Goal: Information Seeking & Learning: Learn about a topic

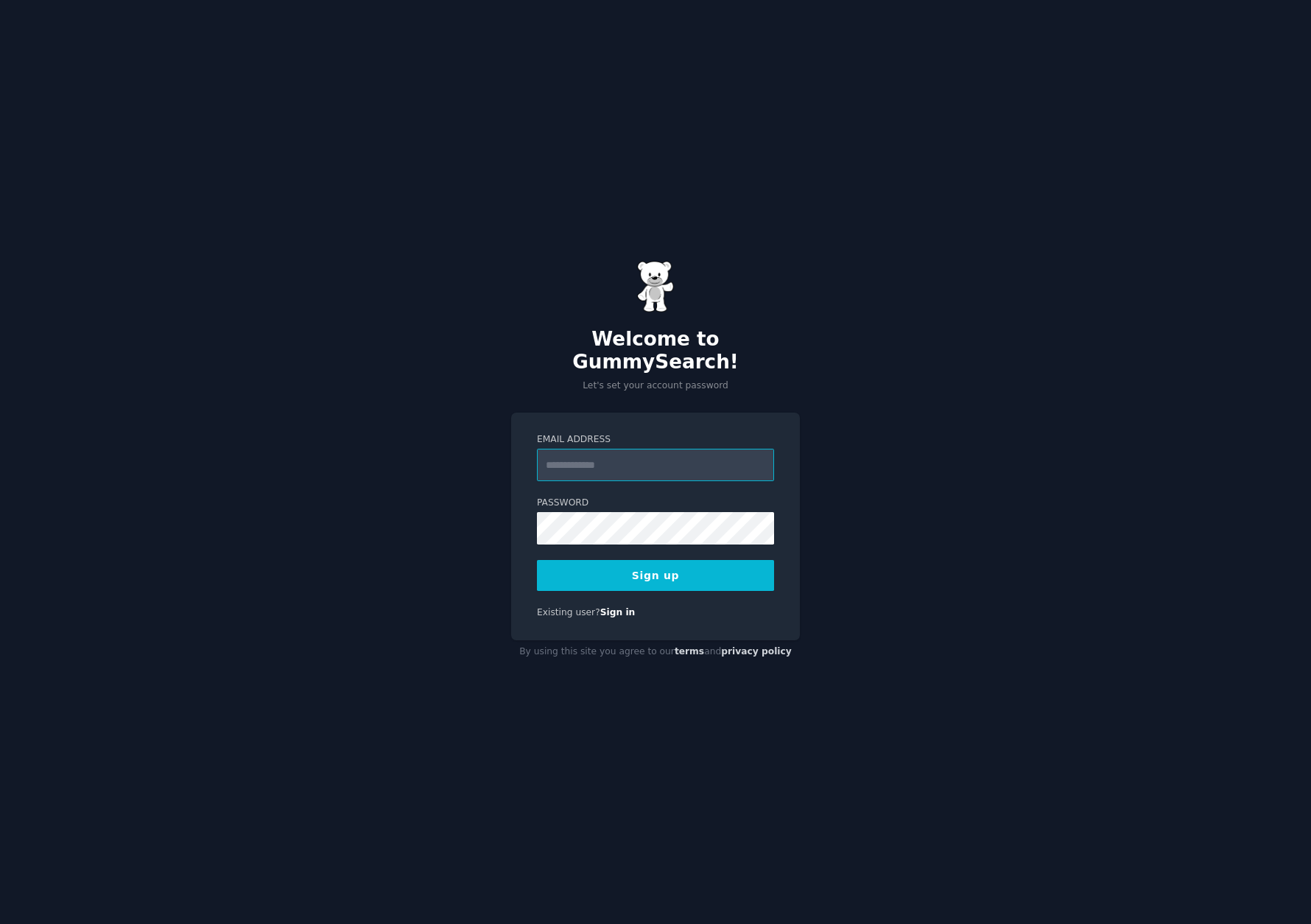
click at [623, 460] on input "Email Address" at bounding box center [655, 464] width 237 height 32
type input "**********"
click at [687, 571] on button "Sign up" at bounding box center [655, 575] width 237 height 31
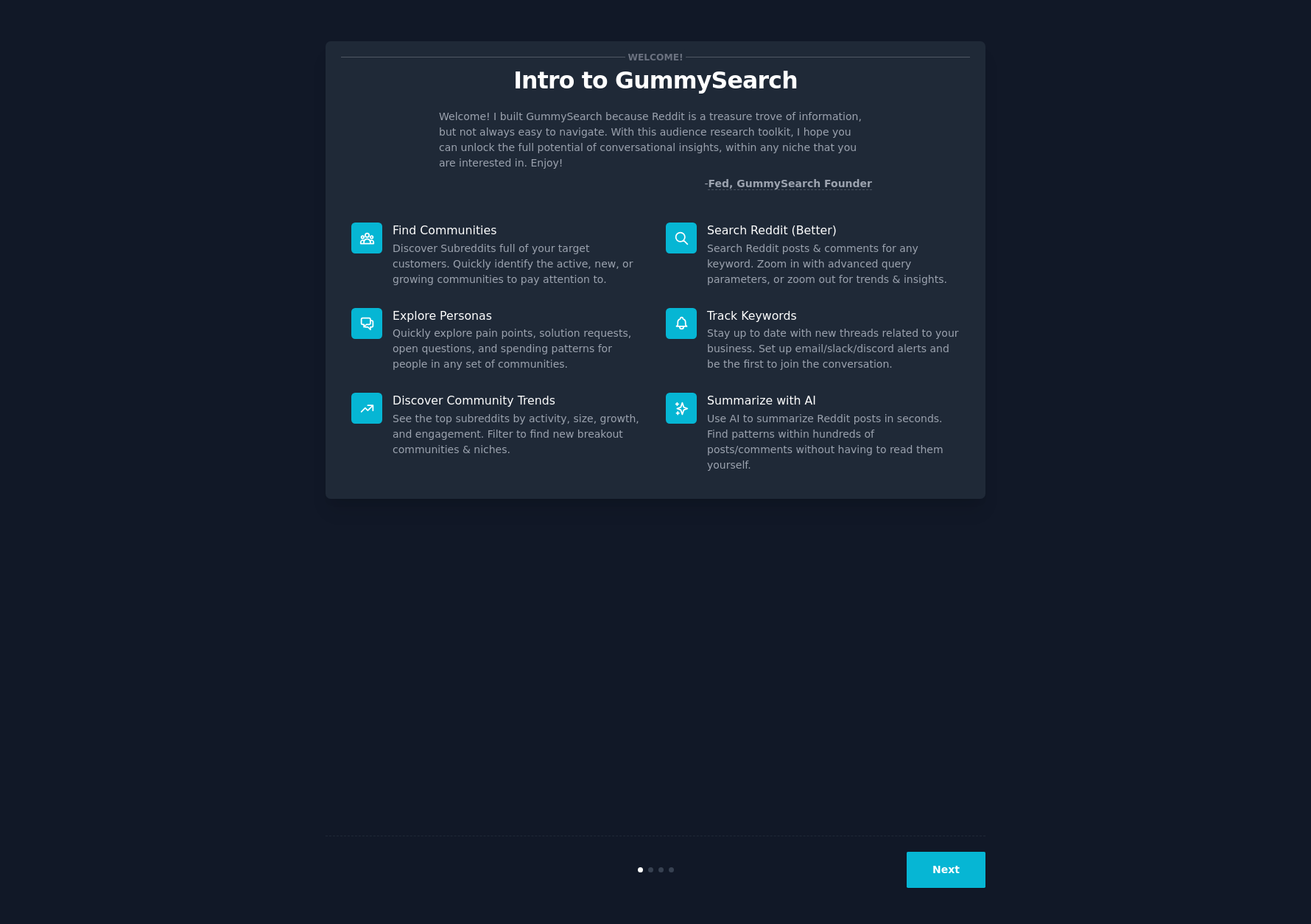
click at [708, 511] on div "Welcome! Intro to GummySearch Welcome! I built GummySearch because Reddit is a …" at bounding box center [655, 462] width 660 height 882
click at [960, 869] on button "Next" at bounding box center [946, 869] width 79 height 36
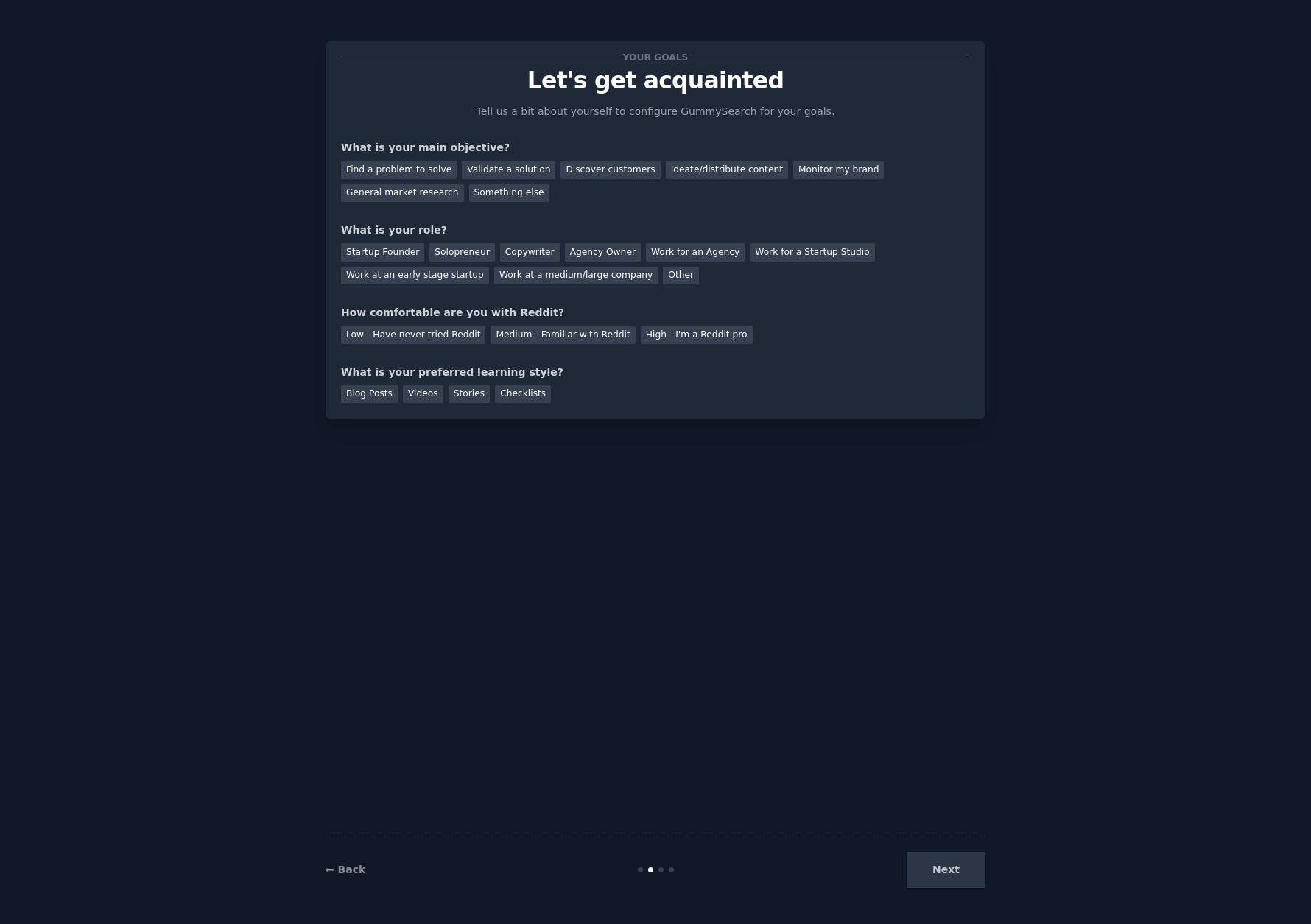
click at [960, 869] on div "Next" at bounding box center [876, 869] width 221 height 36
click at [954, 874] on div "Next" at bounding box center [876, 869] width 221 height 36
click at [961, 872] on div "Next" at bounding box center [876, 869] width 221 height 36
click at [941, 870] on div "Next" at bounding box center [876, 869] width 221 height 36
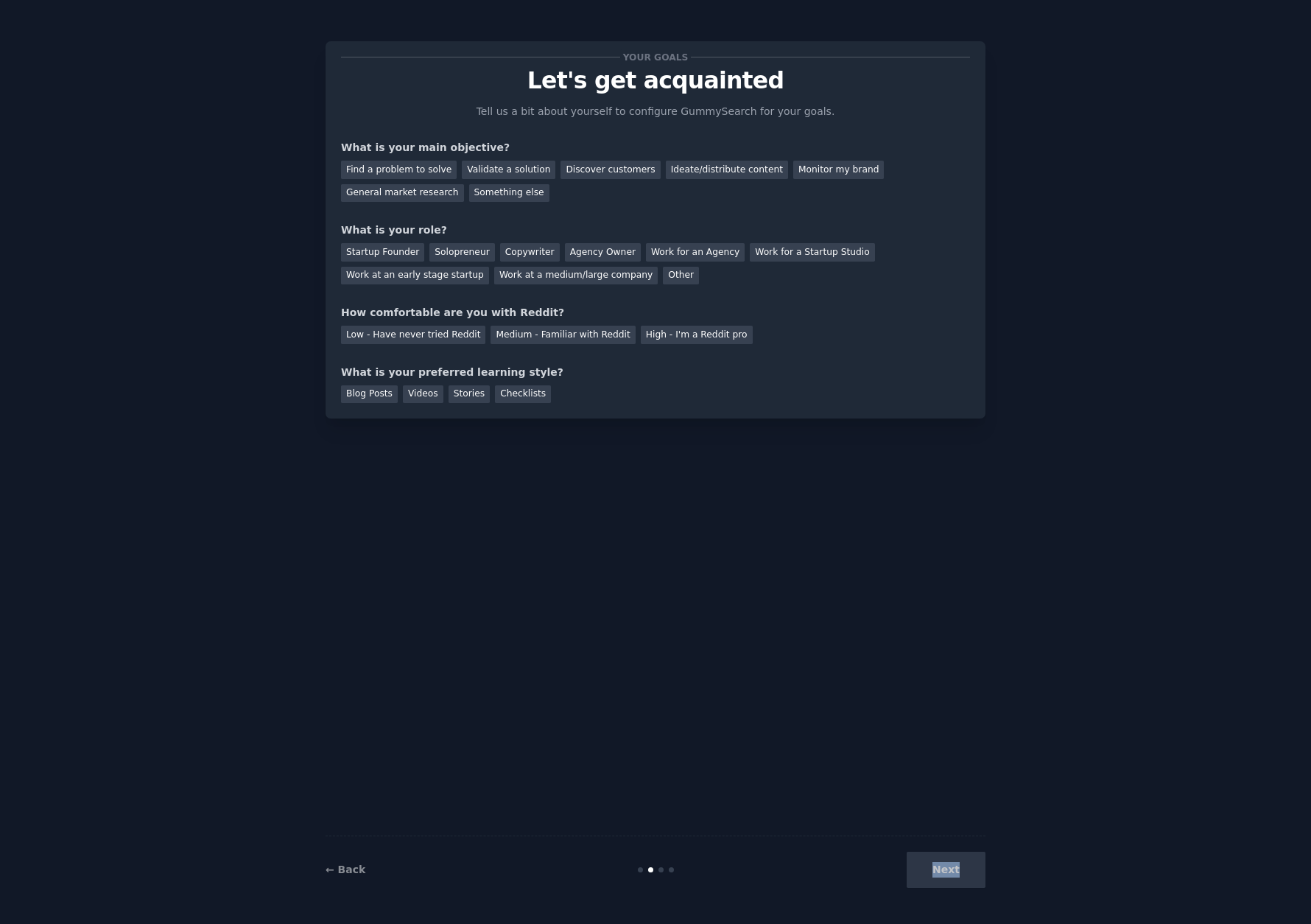
click at [942, 870] on div "Next" at bounding box center [876, 869] width 221 height 36
click at [982, 688] on div "Your goals Let's get acquainted Tell us a bit about yourself to configure Gummy…" at bounding box center [655, 462] width 660 height 882
click at [374, 174] on div "Find a problem to solve" at bounding box center [399, 170] width 116 height 18
click at [800, 257] on div "Work for a Startup Studio" at bounding box center [812, 252] width 125 height 18
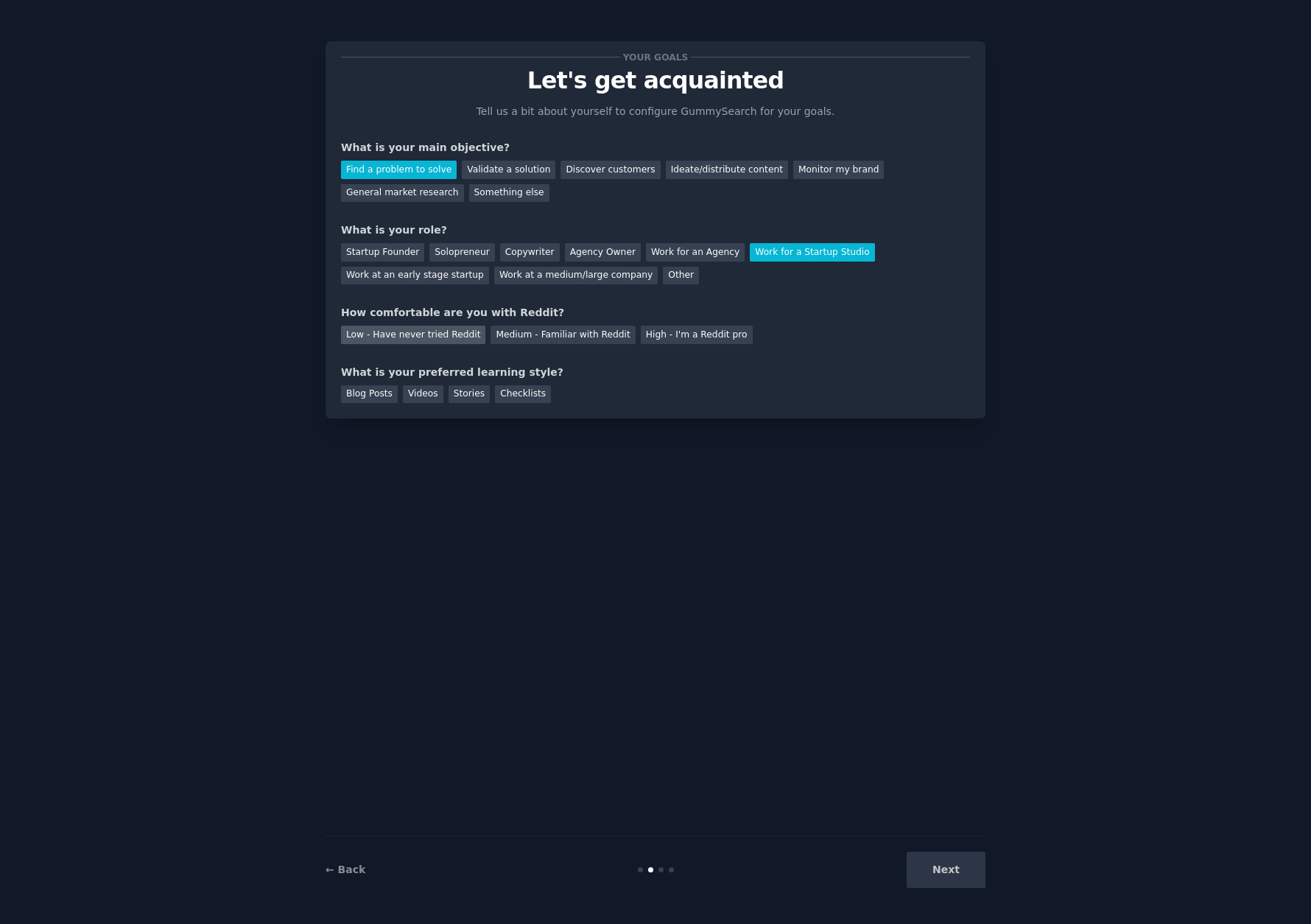
click at [396, 333] on div "Low - Have never tried Reddit" at bounding box center [413, 335] width 144 height 18
drag, startPoint x: 539, startPoint y: 340, endPoint x: 522, endPoint y: 343, distance: 17.3
click at [539, 340] on div "Medium - Familiar with Reddit" at bounding box center [562, 335] width 144 height 18
click at [375, 394] on div "Blog Posts" at bounding box center [370, 395] width 57 height 18
drag, startPoint x: 971, startPoint y: 877, endPoint x: 970, endPoint y: 870, distance: 7.1
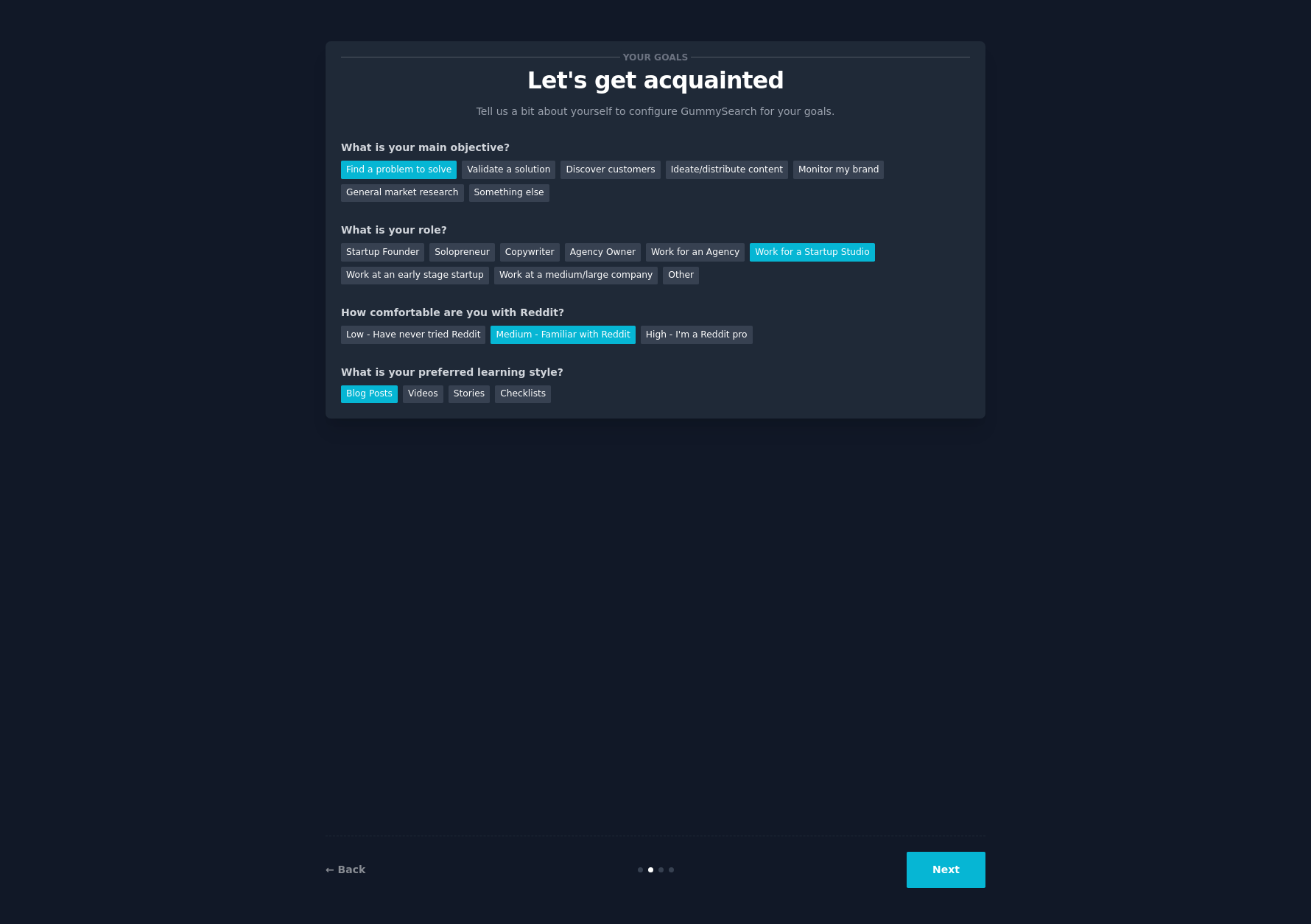
click at [971, 877] on button "Next" at bounding box center [946, 869] width 79 height 36
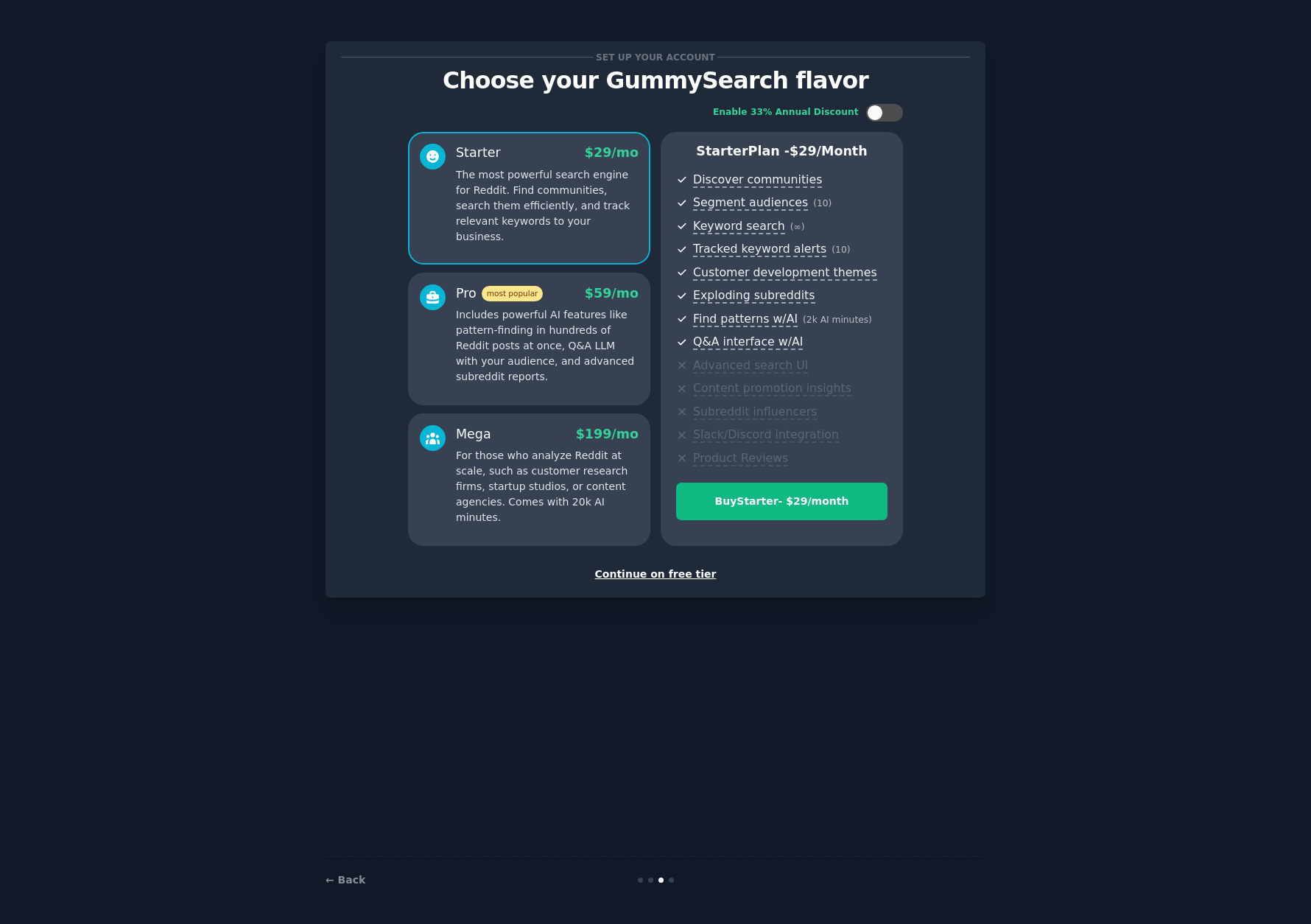
click at [670, 574] on div "Continue on free tier" at bounding box center [656, 574] width 629 height 16
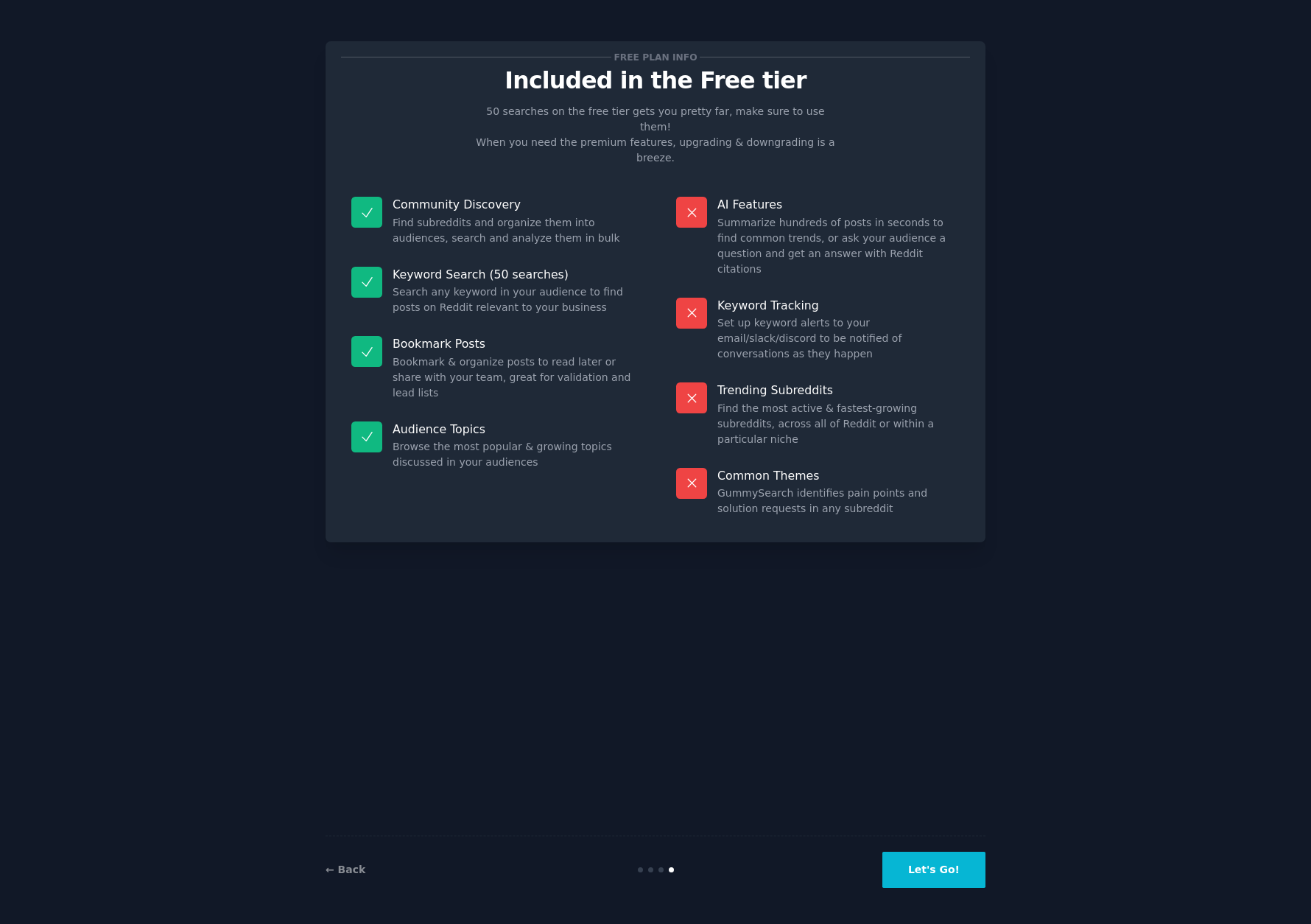
click at [946, 868] on button "Let's Go!" at bounding box center [934, 869] width 103 height 36
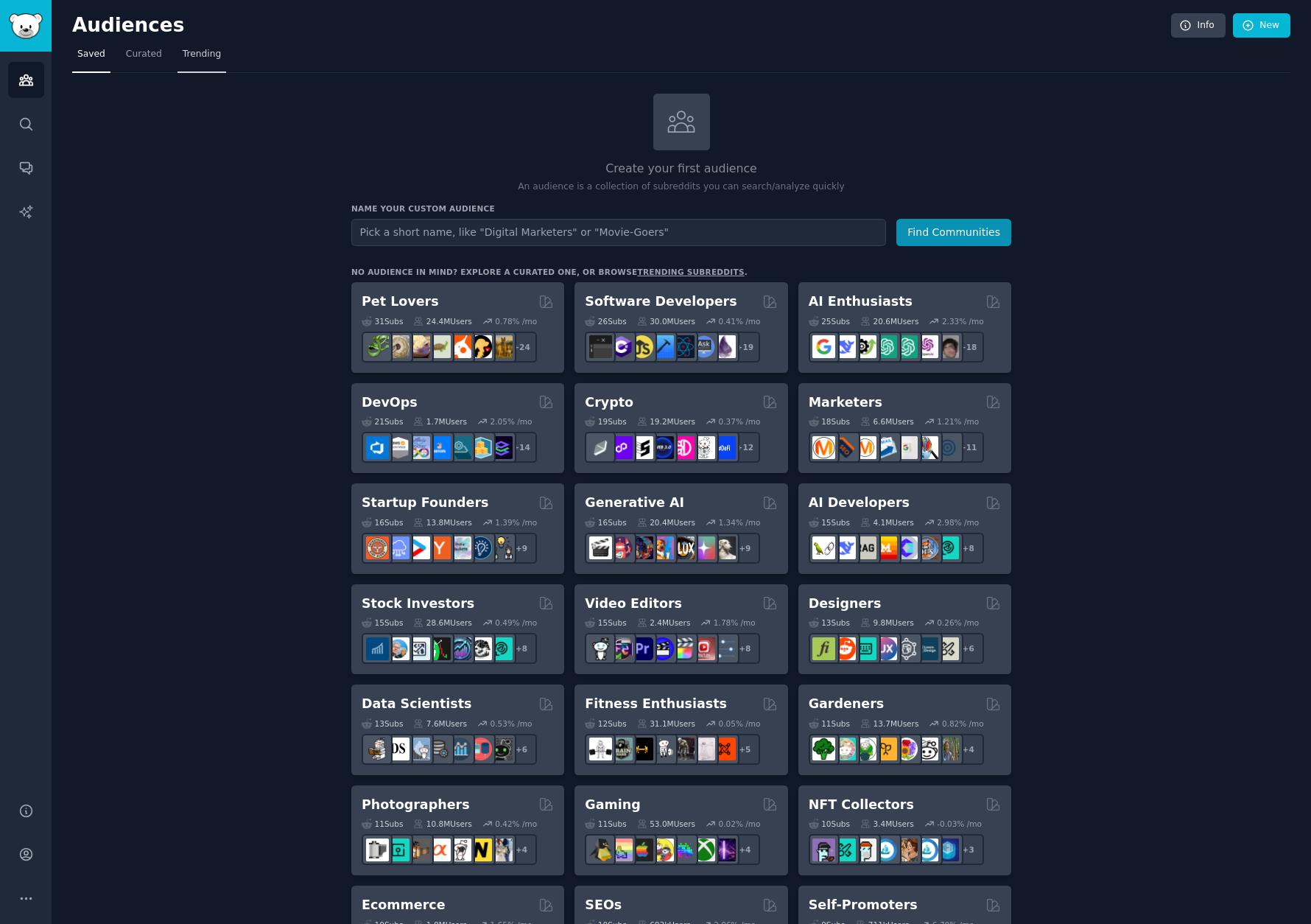
click at [211, 56] on span "Trending" at bounding box center [201, 55] width 38 height 13
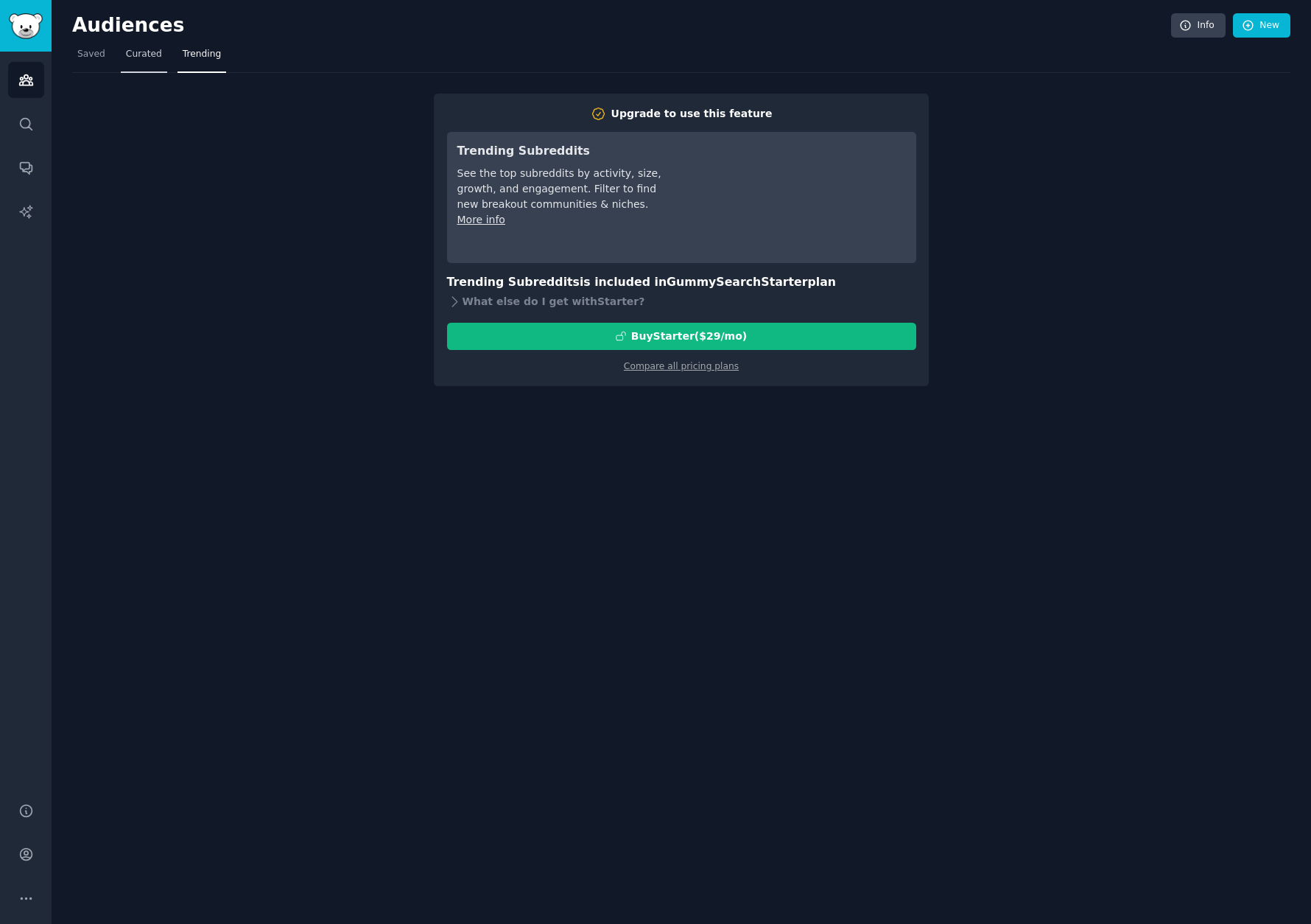
click at [146, 57] on span "Curated" at bounding box center [143, 55] width 36 height 13
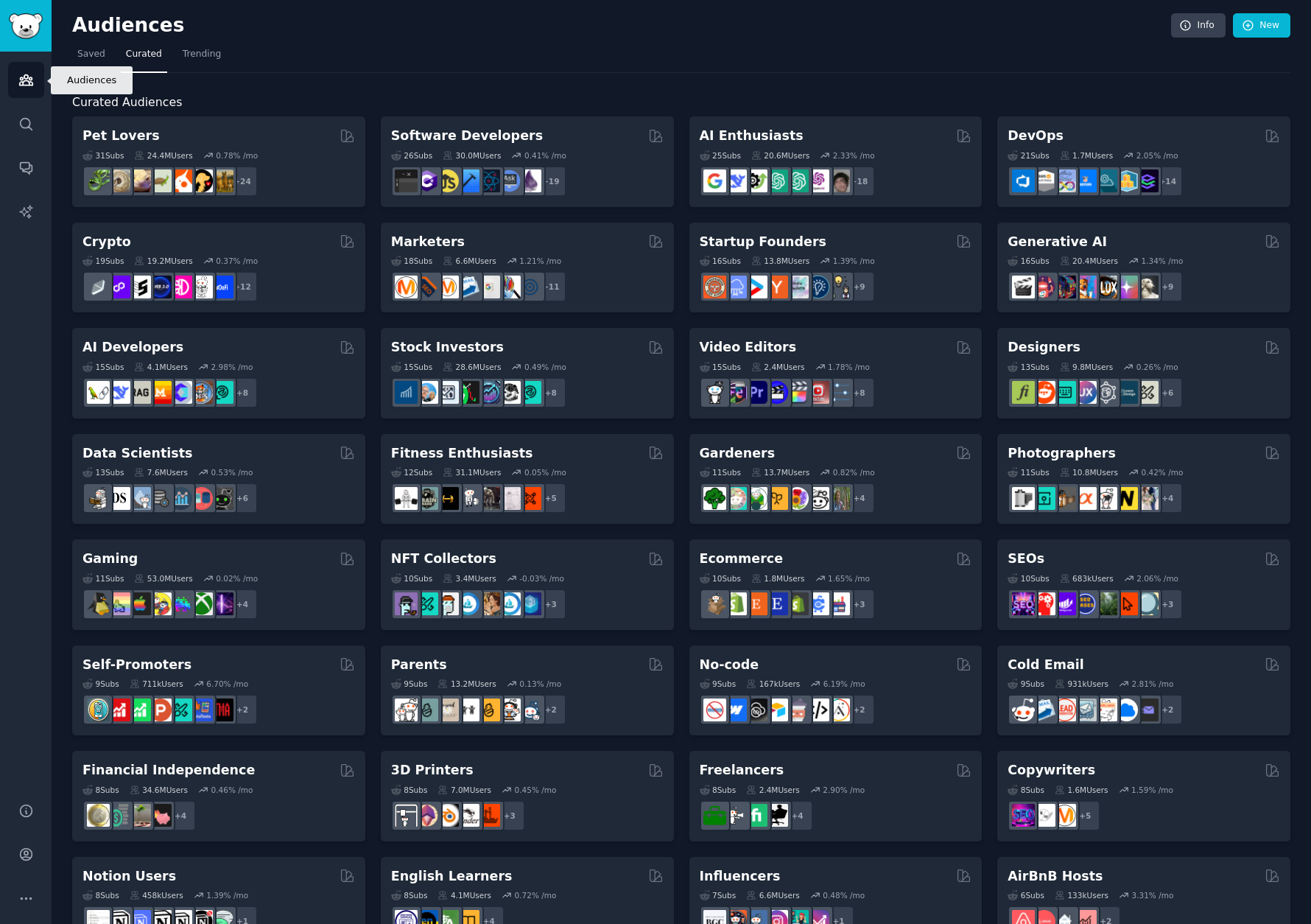
click at [29, 82] on icon "Sidebar" at bounding box center [26, 80] width 16 height 16
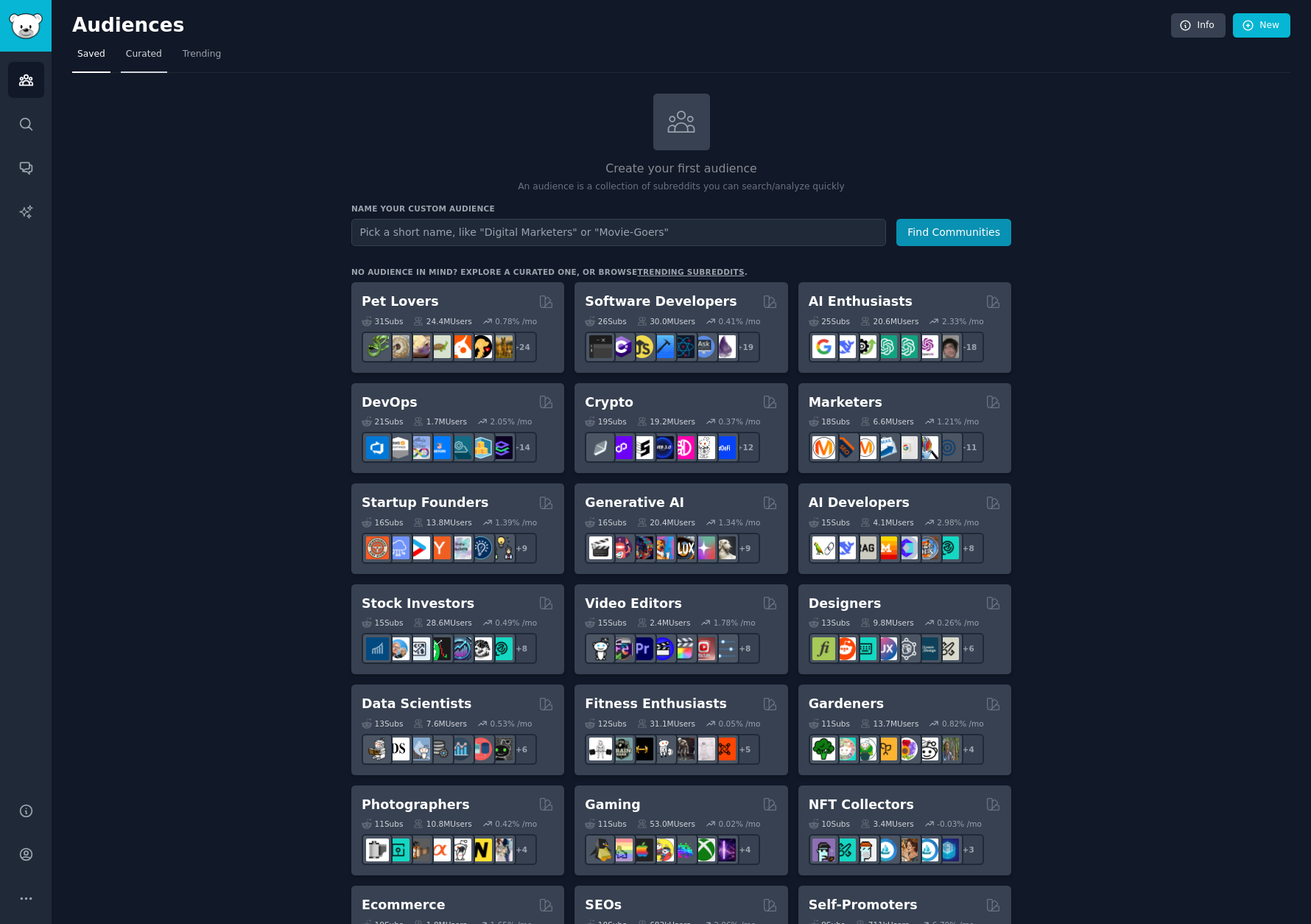
click at [134, 52] on span "Curated" at bounding box center [143, 55] width 36 height 13
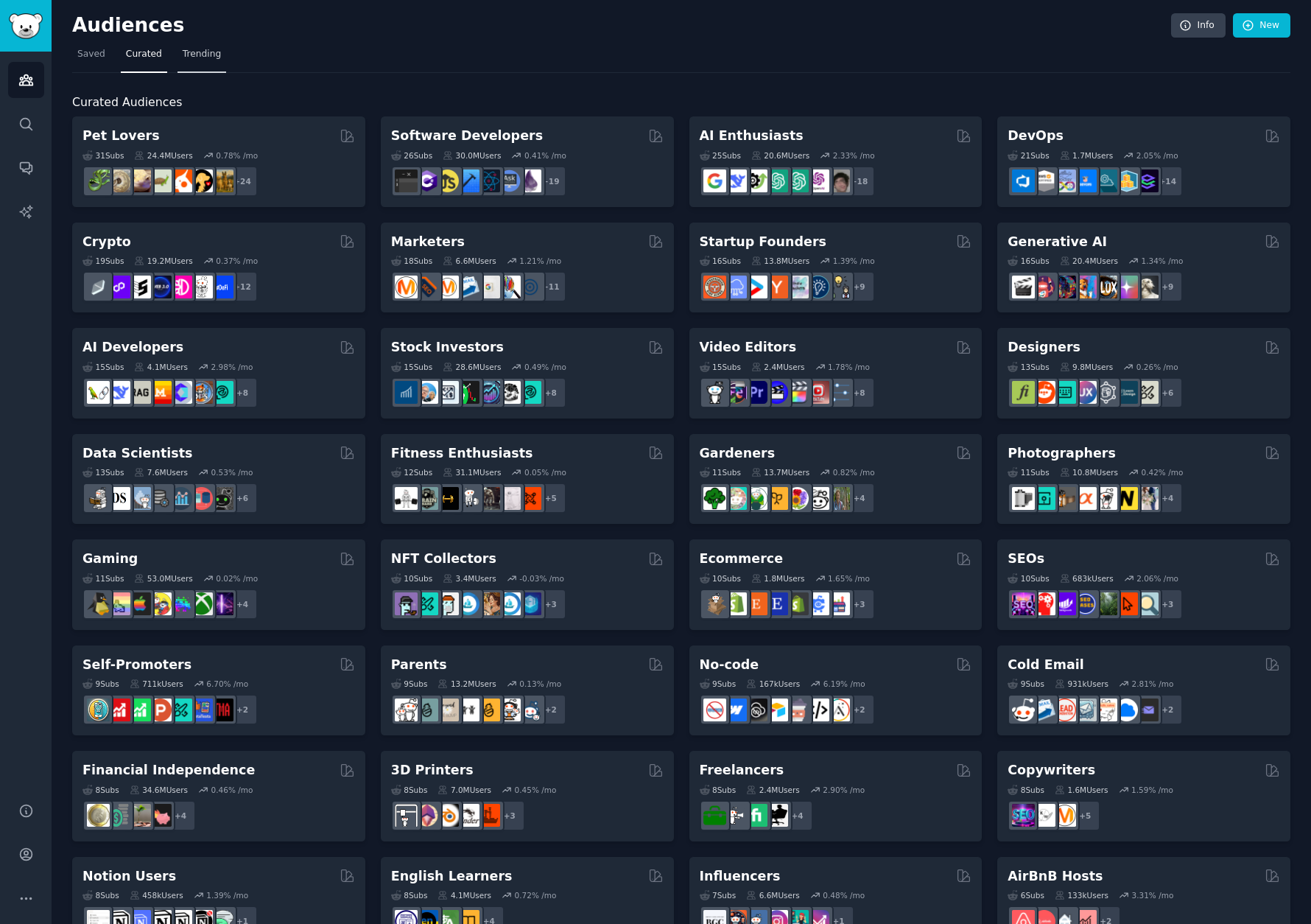
click at [215, 61] on link "Trending" at bounding box center [201, 57] width 48 height 30
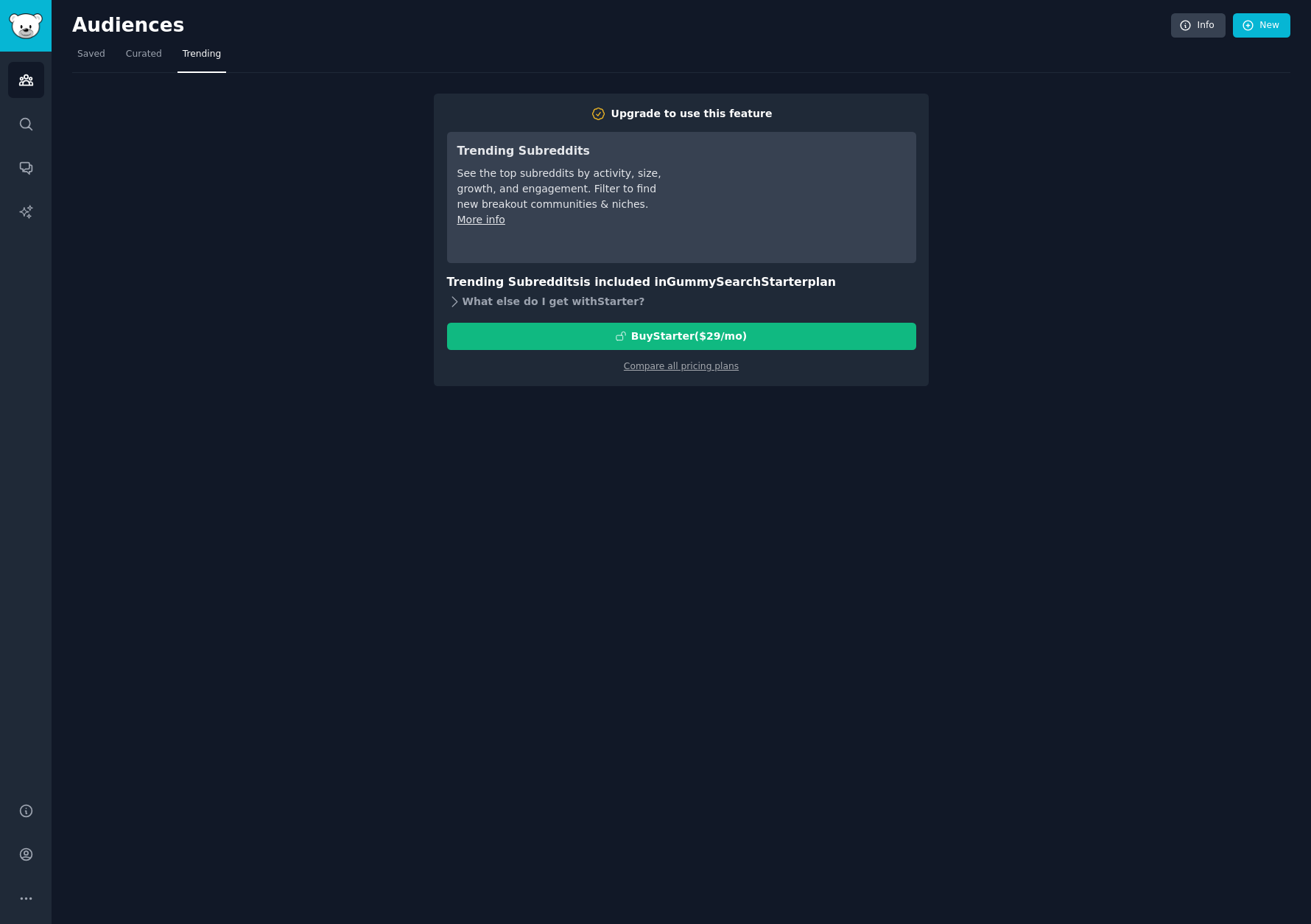
click at [509, 303] on div "What else do I get with Starter ?" at bounding box center [682, 301] width 469 height 21
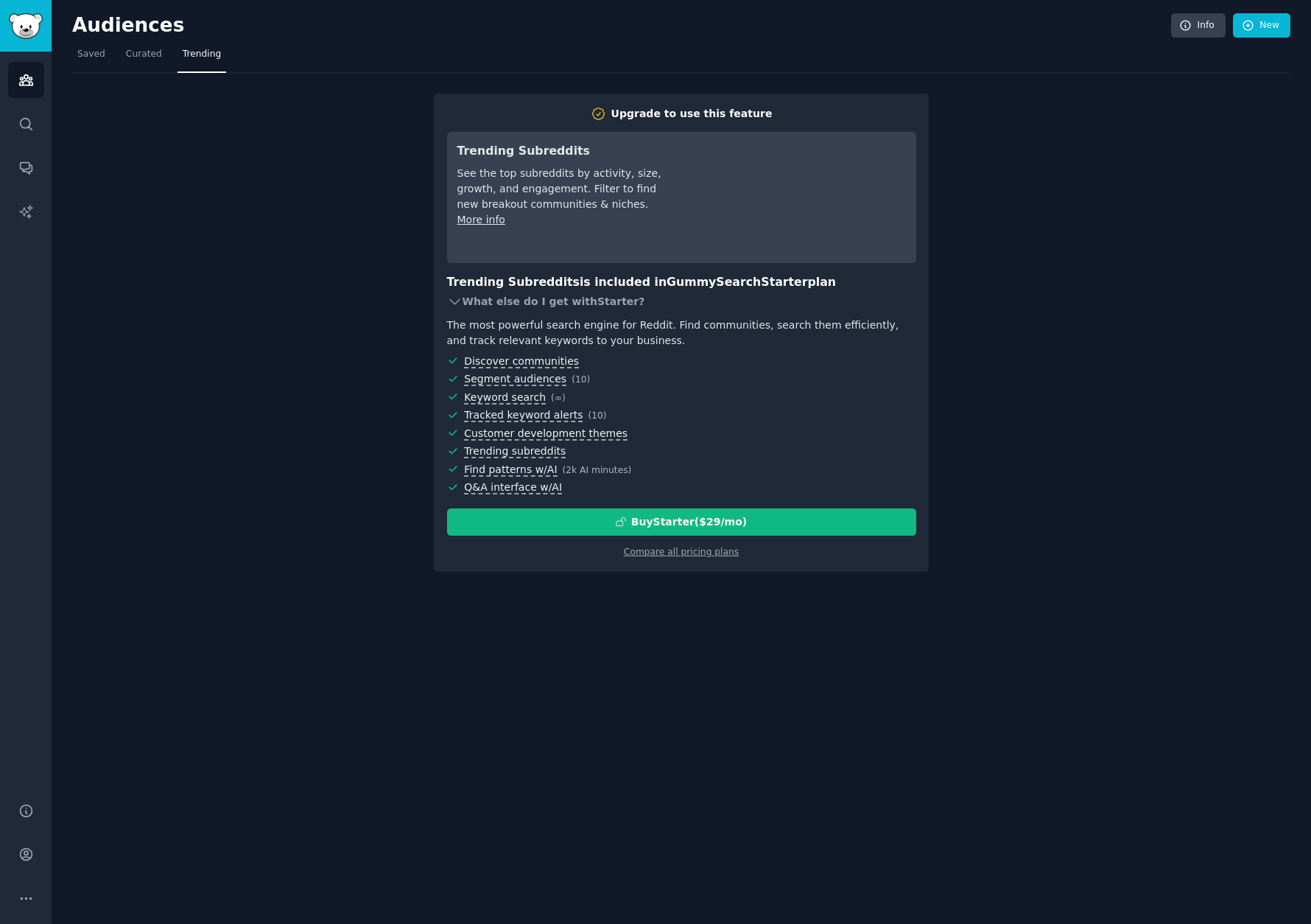
click at [509, 303] on div "What else do I get with Starter ?" at bounding box center [682, 301] width 469 height 21
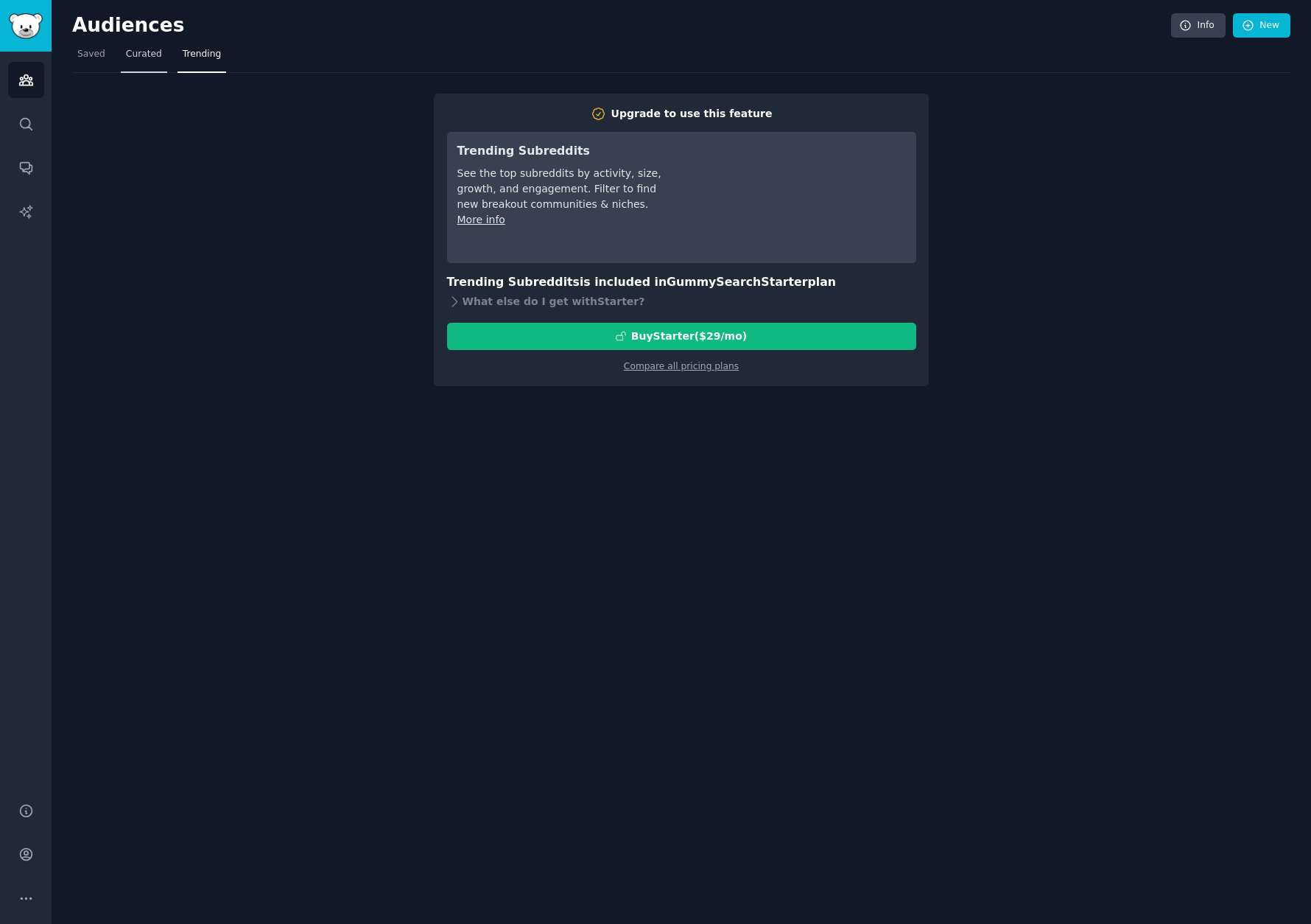
click at [144, 56] on span "Curated" at bounding box center [143, 55] width 36 height 13
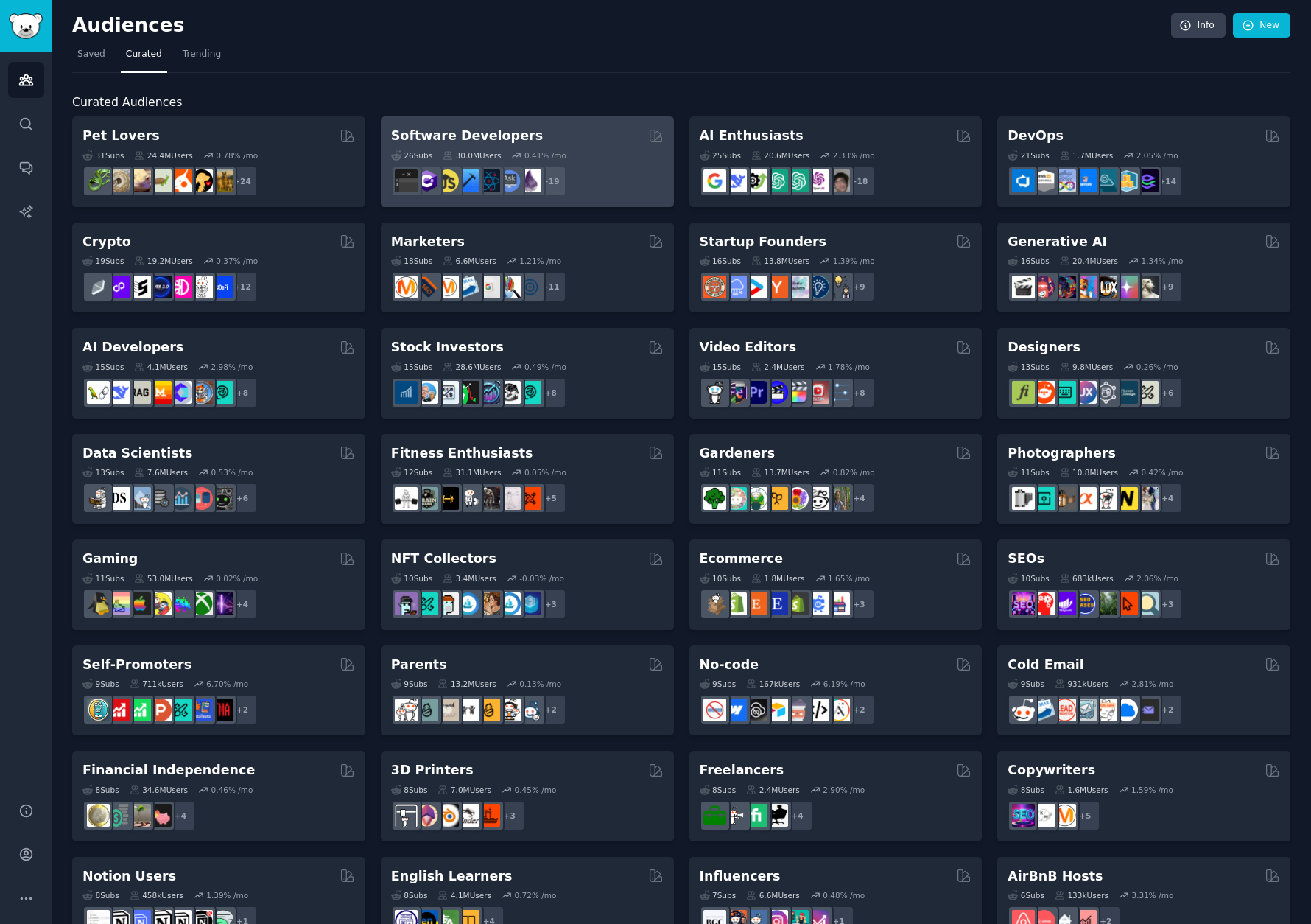
click at [580, 139] on div "Software Developers Curated by GummySearch" at bounding box center [527, 136] width 272 height 18
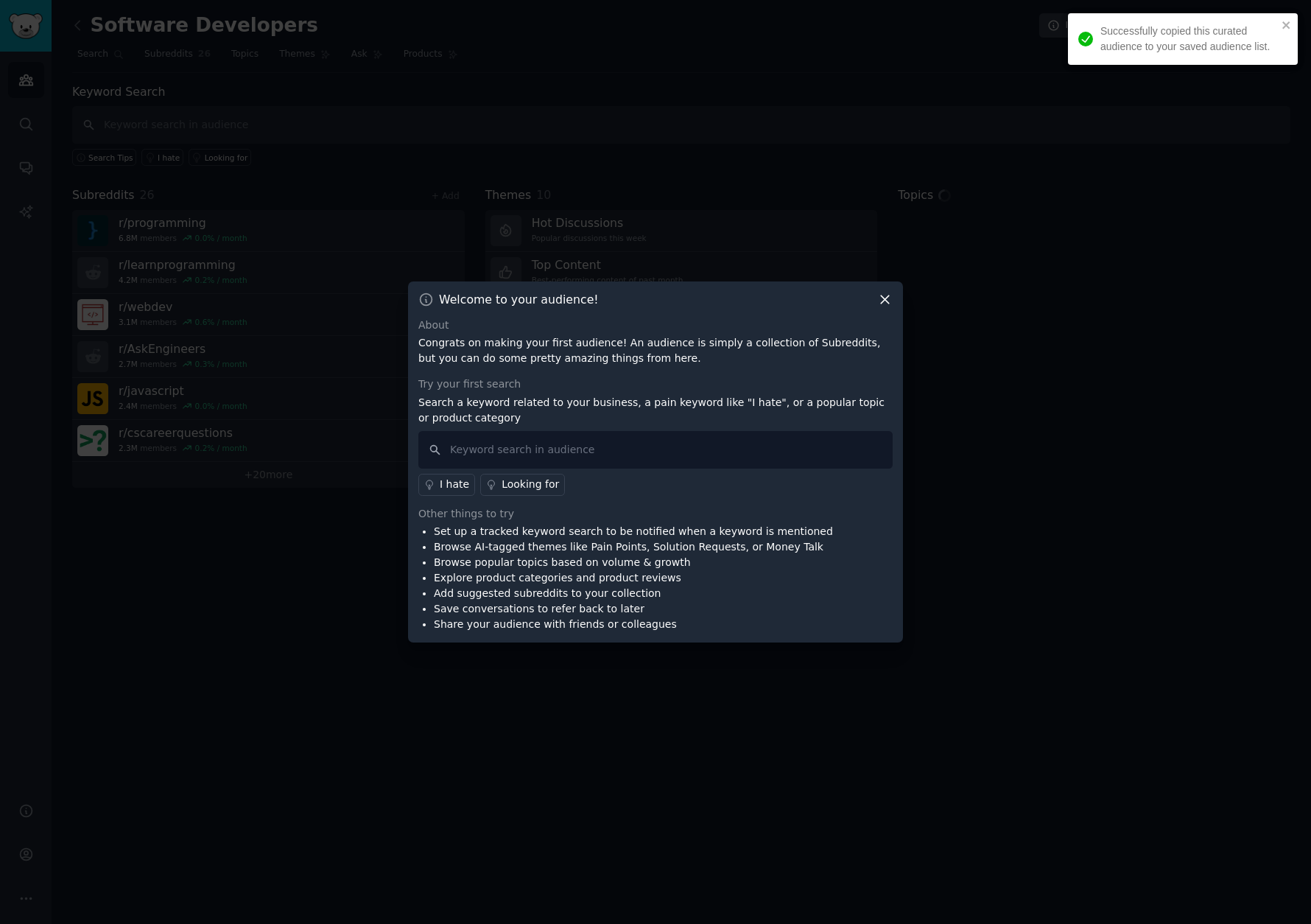
click at [887, 298] on icon at bounding box center [886, 300] width 8 height 8
